Goal: Navigation & Orientation: Understand site structure

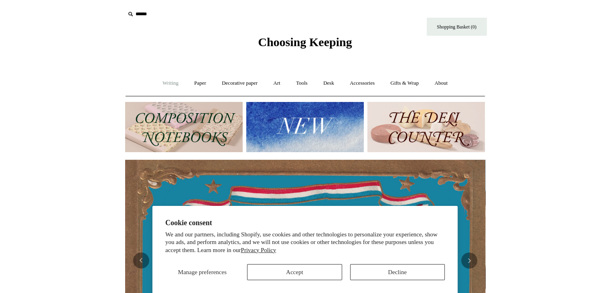
click at [163, 81] on link "Writing +" at bounding box center [170, 83] width 30 height 21
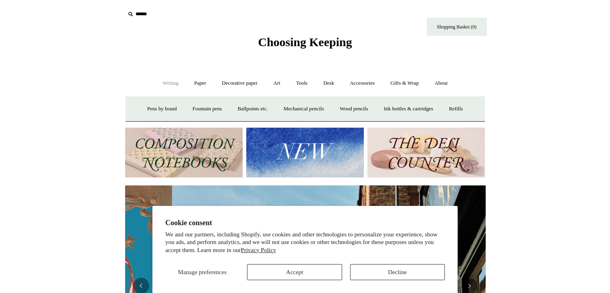
scroll to position [0, 360]
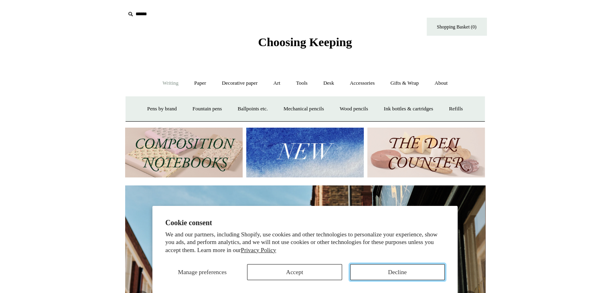
click at [413, 268] on button "Decline" at bounding box center [397, 272] width 95 height 16
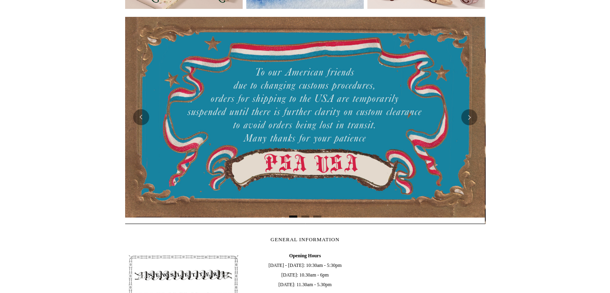
scroll to position [0, 0]
click at [467, 119] on button "Next" at bounding box center [469, 117] width 16 height 16
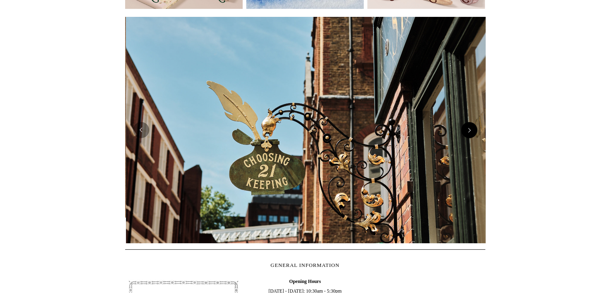
scroll to position [0, 360]
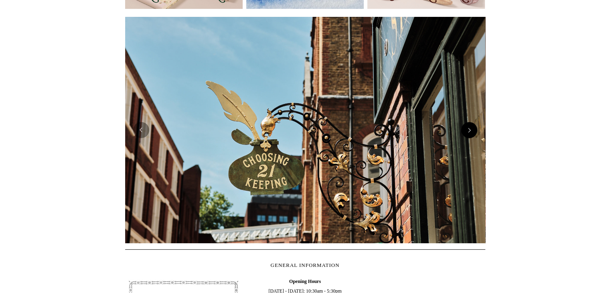
click at [467, 119] on img at bounding box center [305, 130] width 360 height 226
click at [474, 132] on button "Next" at bounding box center [469, 130] width 16 height 16
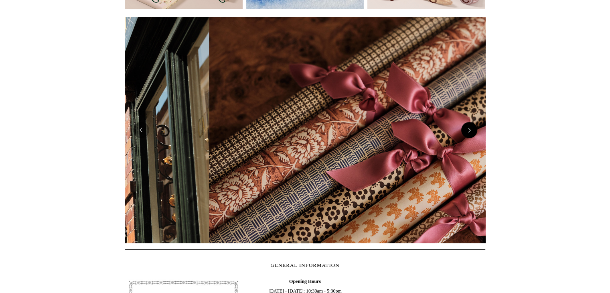
scroll to position [0, 720]
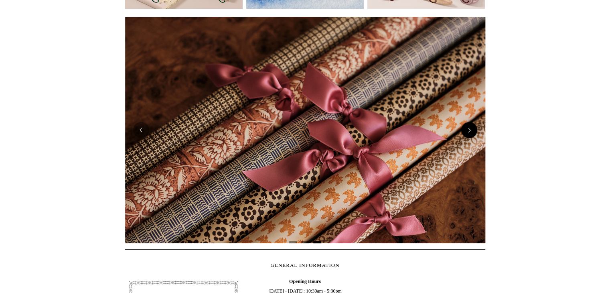
click at [474, 132] on button "Next" at bounding box center [469, 130] width 16 height 16
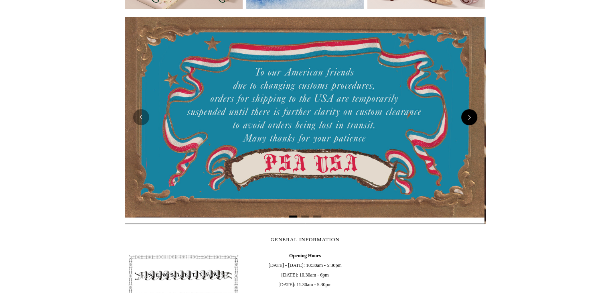
scroll to position [0, 0]
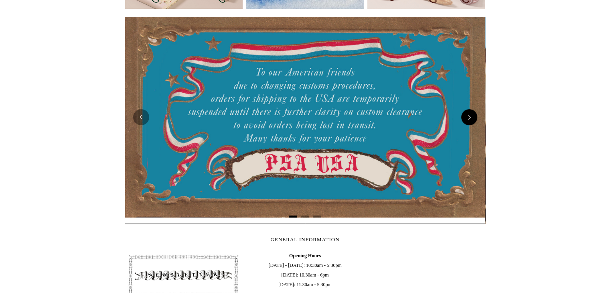
click at [474, 132] on div at bounding box center [305, 117] width 360 height 213
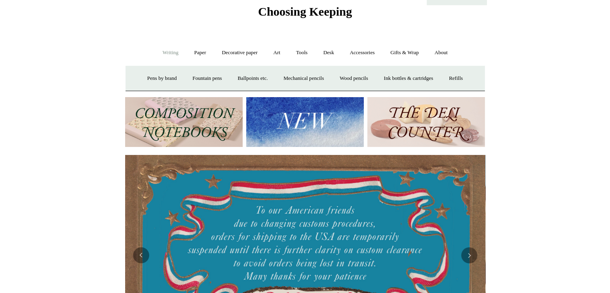
scroll to position [28, 0]
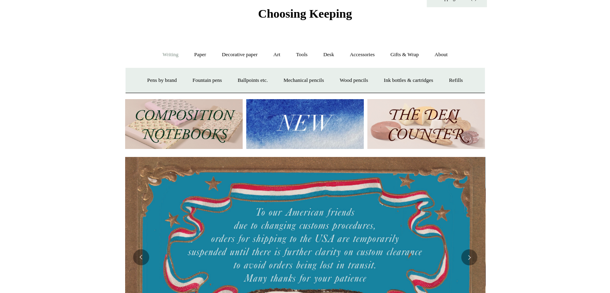
click at [165, 49] on link "Writing -" at bounding box center [170, 54] width 30 height 21
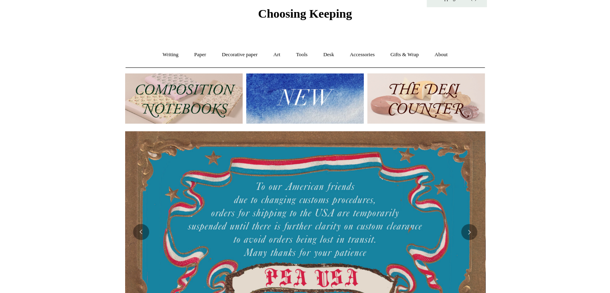
click at [173, 91] on img at bounding box center [184, 98] width 118 height 50
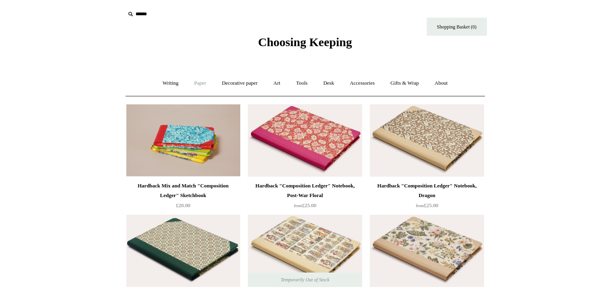
click at [203, 79] on link "Paper +" at bounding box center [200, 83] width 26 height 21
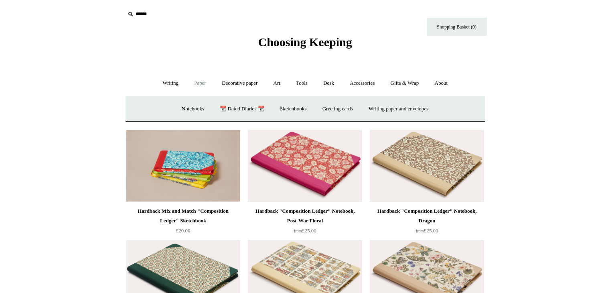
click at [200, 84] on link "Paper -" at bounding box center [200, 83] width 26 height 21
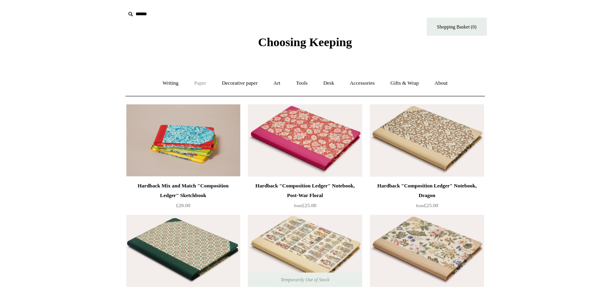
click at [199, 85] on link "Paper +" at bounding box center [200, 83] width 26 height 21
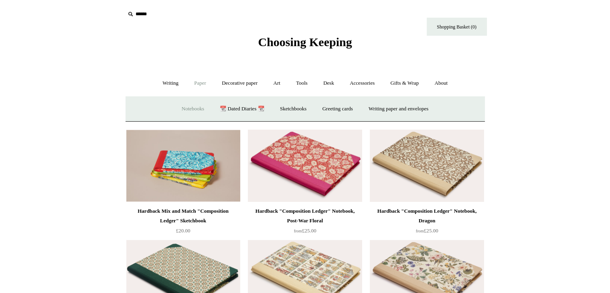
click at [185, 109] on link "Notebooks +" at bounding box center [192, 108] width 37 height 21
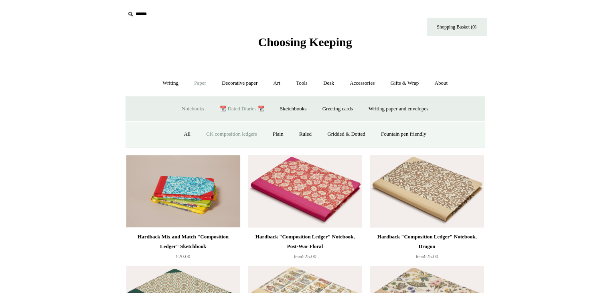
click at [247, 105] on link "📆 Dated Diaries 📆" at bounding box center [242, 108] width 59 height 21
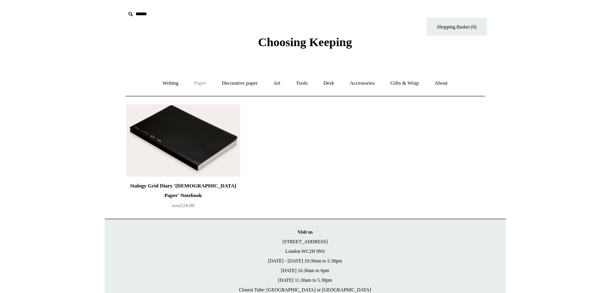
click at [195, 82] on link "Paper +" at bounding box center [200, 83] width 26 height 21
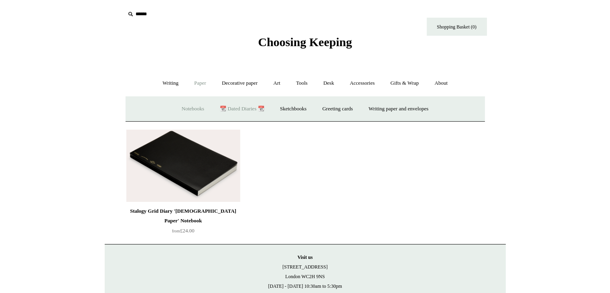
click at [187, 106] on link "Notebooks +" at bounding box center [192, 108] width 37 height 21
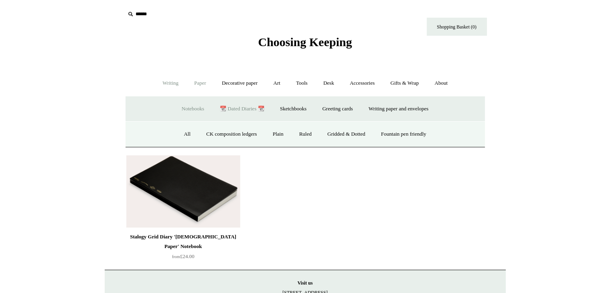
click at [166, 83] on link "Writing +" at bounding box center [170, 83] width 30 height 21
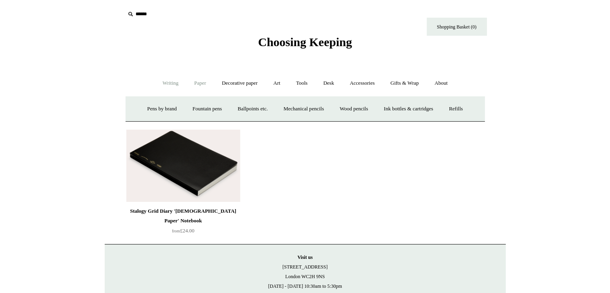
click at [195, 81] on link "Paper +" at bounding box center [200, 83] width 26 height 21
click at [184, 109] on link "Notebooks +" at bounding box center [192, 108] width 37 height 21
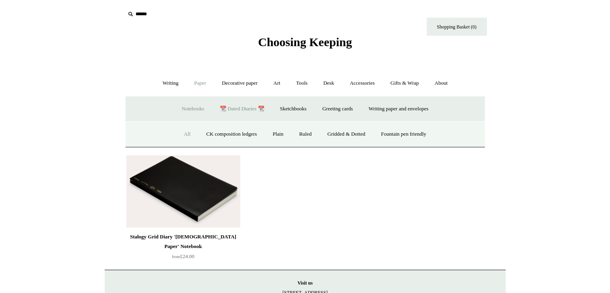
click at [181, 130] on link "All" at bounding box center [186, 134] width 21 height 21
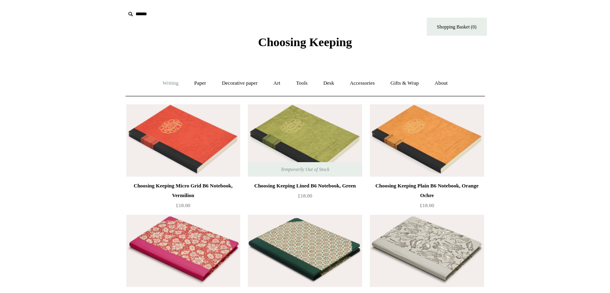
click at [168, 81] on link "Writing +" at bounding box center [170, 83] width 30 height 21
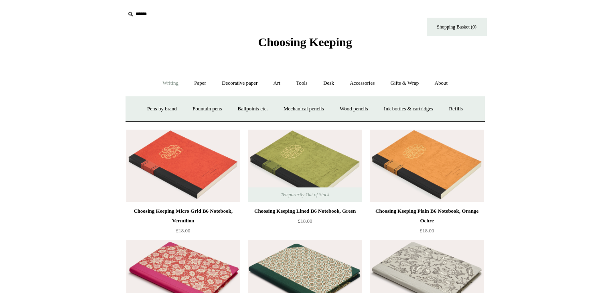
click at [168, 81] on link "Writing -" at bounding box center [170, 83] width 30 height 21
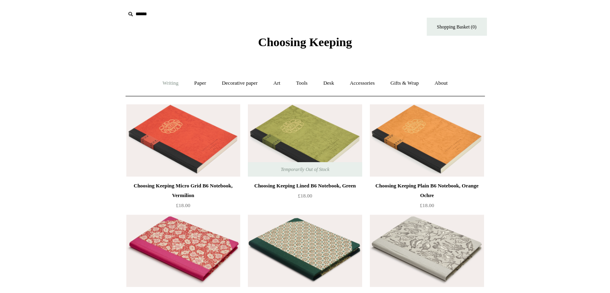
click at [168, 81] on link "Writing +" at bounding box center [170, 83] width 30 height 21
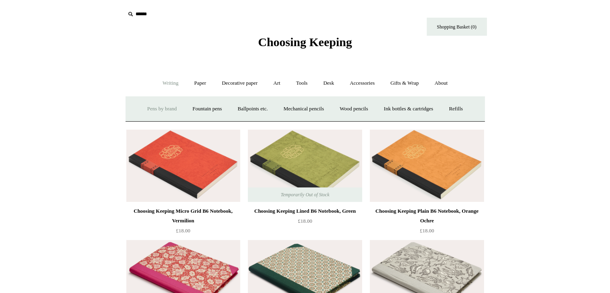
click at [165, 109] on link "Pens by brand +" at bounding box center [162, 108] width 44 height 21
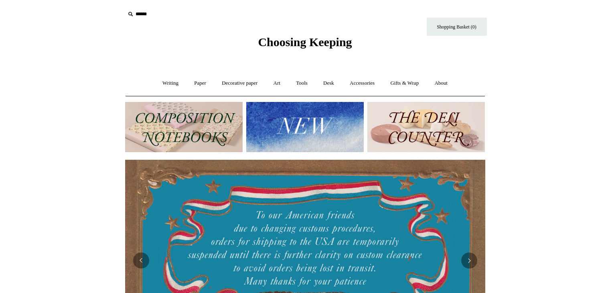
scroll to position [28, 0]
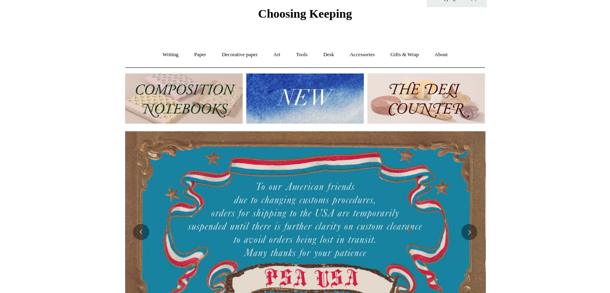
click at [168, 89] on img at bounding box center [184, 98] width 118 height 50
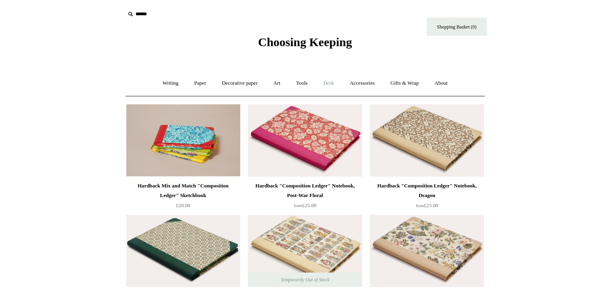
click at [328, 82] on link "Desk +" at bounding box center [328, 83] width 25 height 21
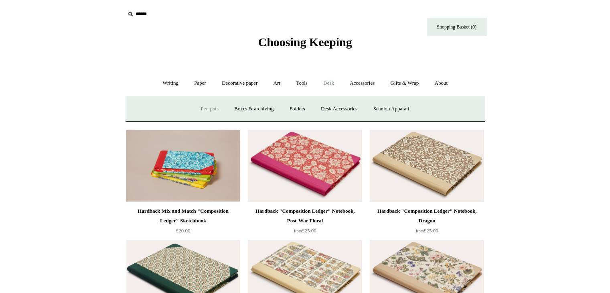
click at [197, 107] on link "Pen pots" at bounding box center [210, 108] width 32 height 21
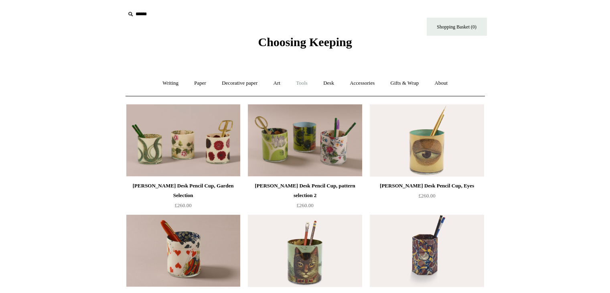
click at [301, 85] on link "Tools +" at bounding box center [302, 83] width 26 height 21
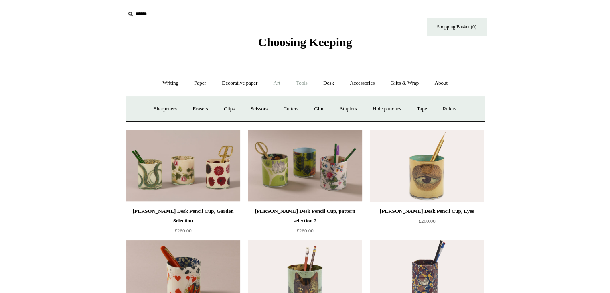
click at [278, 78] on link "Art +" at bounding box center [276, 83] width 21 height 21
click at [247, 87] on link "Decorative paper +" at bounding box center [240, 83] width 50 height 21
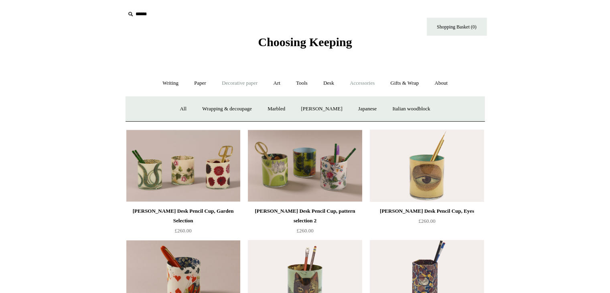
click at [361, 83] on link "Accessories +" at bounding box center [362, 83] width 39 height 21
click at [207, 105] on link "Pen cases" at bounding box center [216, 108] width 34 height 21
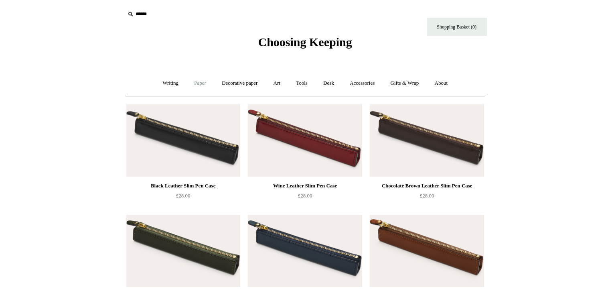
click at [199, 83] on link "Paper +" at bounding box center [200, 83] width 26 height 21
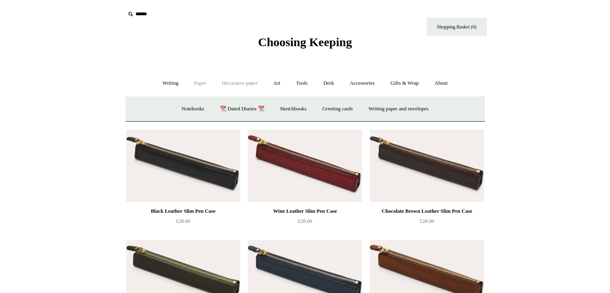
click at [238, 85] on link "Decorative paper +" at bounding box center [240, 83] width 50 height 21
click at [163, 81] on link "Writing +" at bounding box center [170, 83] width 30 height 21
click at [154, 107] on link "Pens by brand +" at bounding box center [162, 108] width 44 height 21
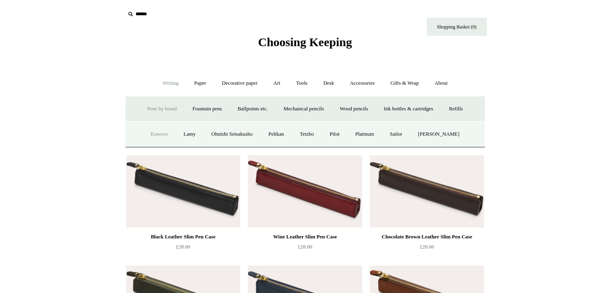
click at [152, 136] on link "Kaweco" at bounding box center [160, 134] width 32 height 21
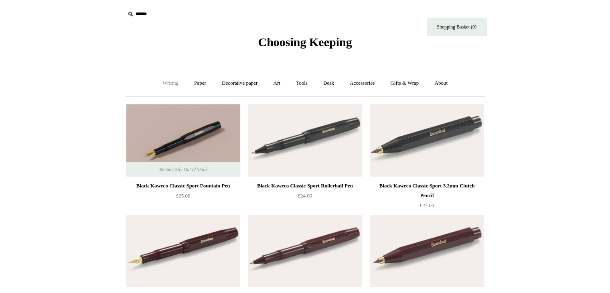
click at [168, 79] on link "Writing +" at bounding box center [170, 83] width 30 height 21
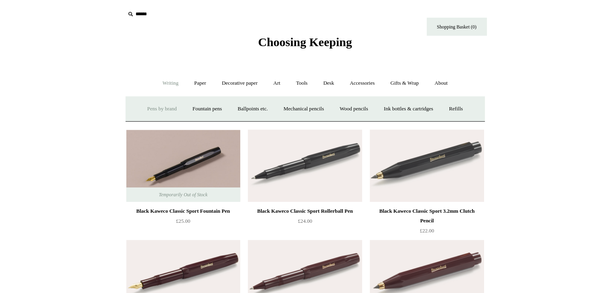
click at [162, 107] on link "Pens by brand +" at bounding box center [162, 108] width 44 height 21
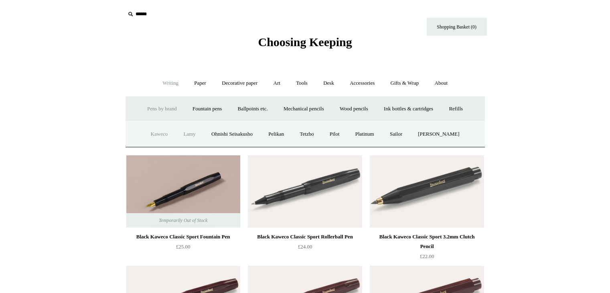
click at [191, 129] on link "Lamy" at bounding box center [189, 134] width 26 height 21
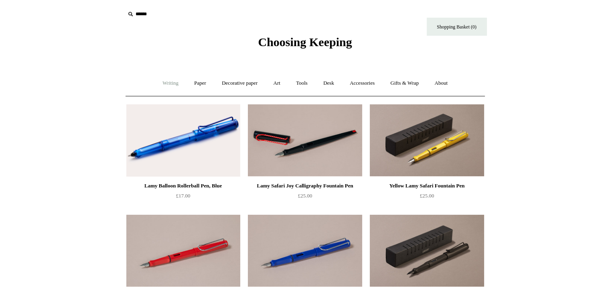
click at [173, 78] on link "Writing +" at bounding box center [170, 83] width 30 height 21
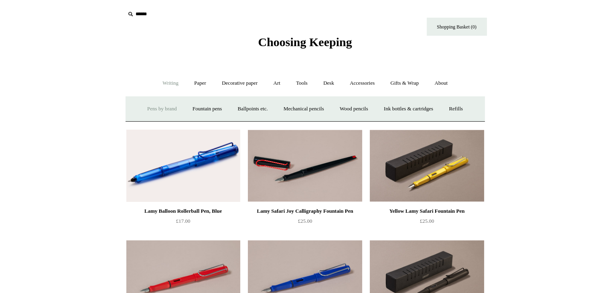
click at [164, 106] on link "Pens by brand +" at bounding box center [162, 108] width 44 height 21
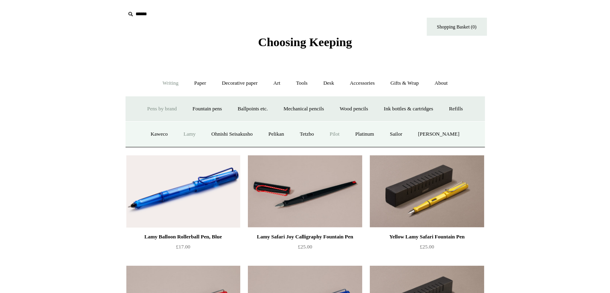
click at [344, 131] on link "Pilot" at bounding box center [334, 134] width 24 height 21
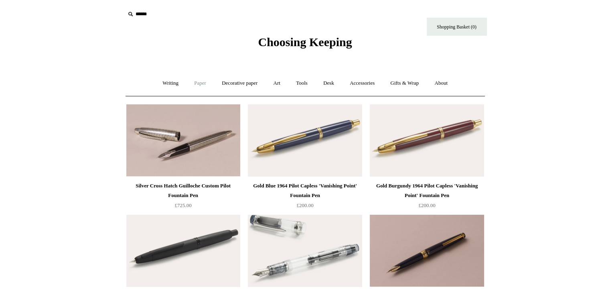
click at [192, 82] on link "Paper +" at bounding box center [200, 83] width 26 height 21
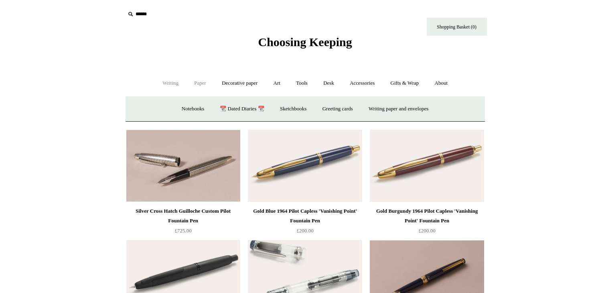
click at [168, 78] on link "Writing +" at bounding box center [170, 83] width 30 height 21
click at [205, 108] on link "Fountain pens +" at bounding box center [207, 108] width 44 height 21
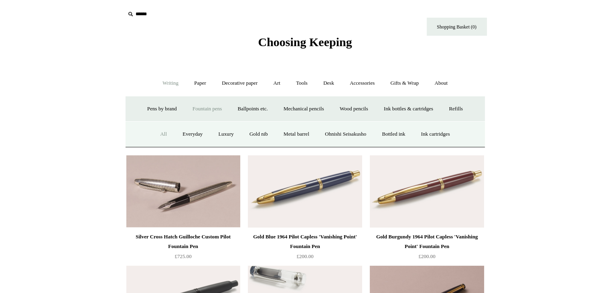
click at [162, 134] on link "All" at bounding box center [163, 134] width 21 height 21
click at [324, 81] on link "Desk +" at bounding box center [328, 83] width 25 height 21
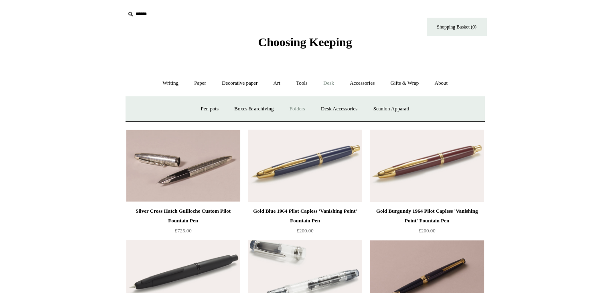
click at [306, 108] on link "Folders" at bounding box center [297, 108] width 30 height 21
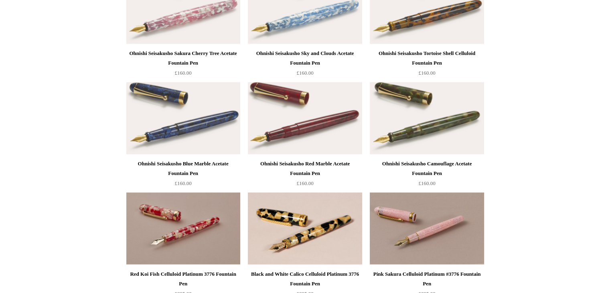
scroll to position [1727, 0]
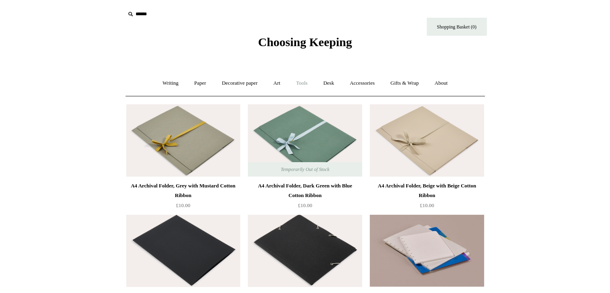
click at [302, 77] on link "Tools +" at bounding box center [302, 83] width 26 height 21
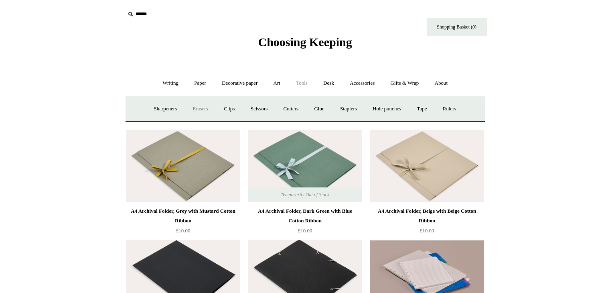
click at [196, 106] on link "Erasers" at bounding box center [200, 108] width 30 height 21
